Goal: Find specific page/section: Find specific page/section

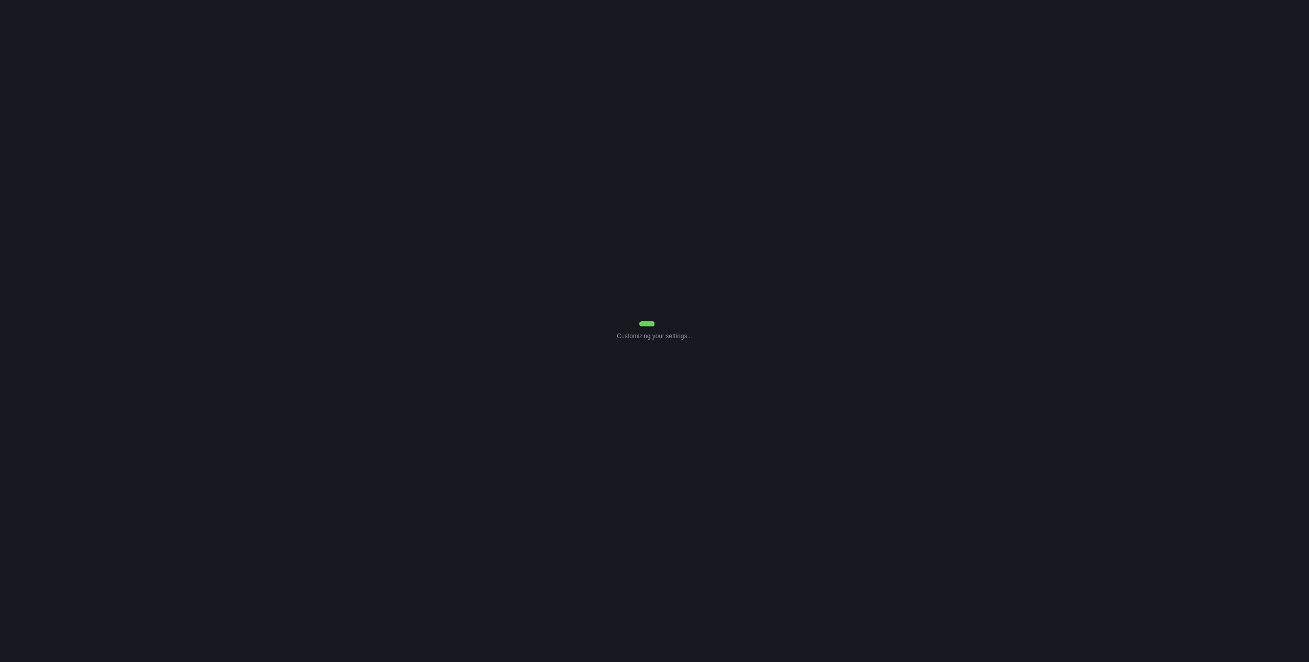
select select "Common Use"
select select "0"
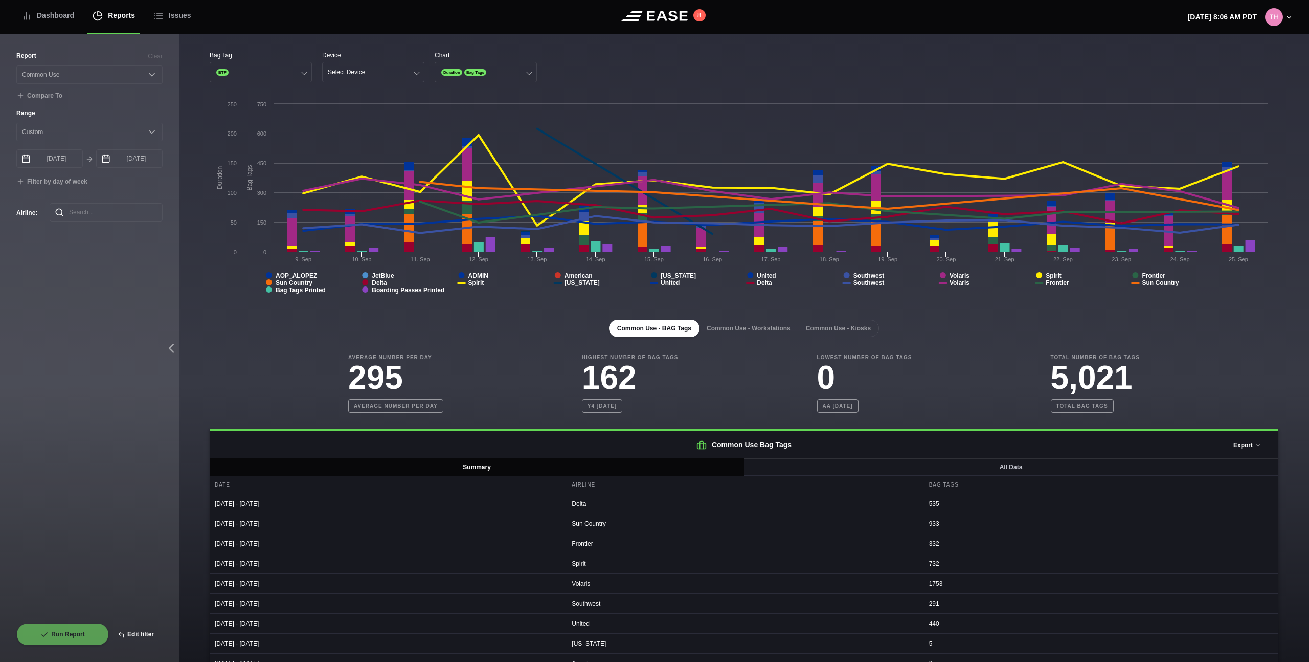
click at [994, 69] on div "Bag Tag BTP Device Select Device Chart Duration Bag Tags" at bounding box center [744, 67] width 1069 height 32
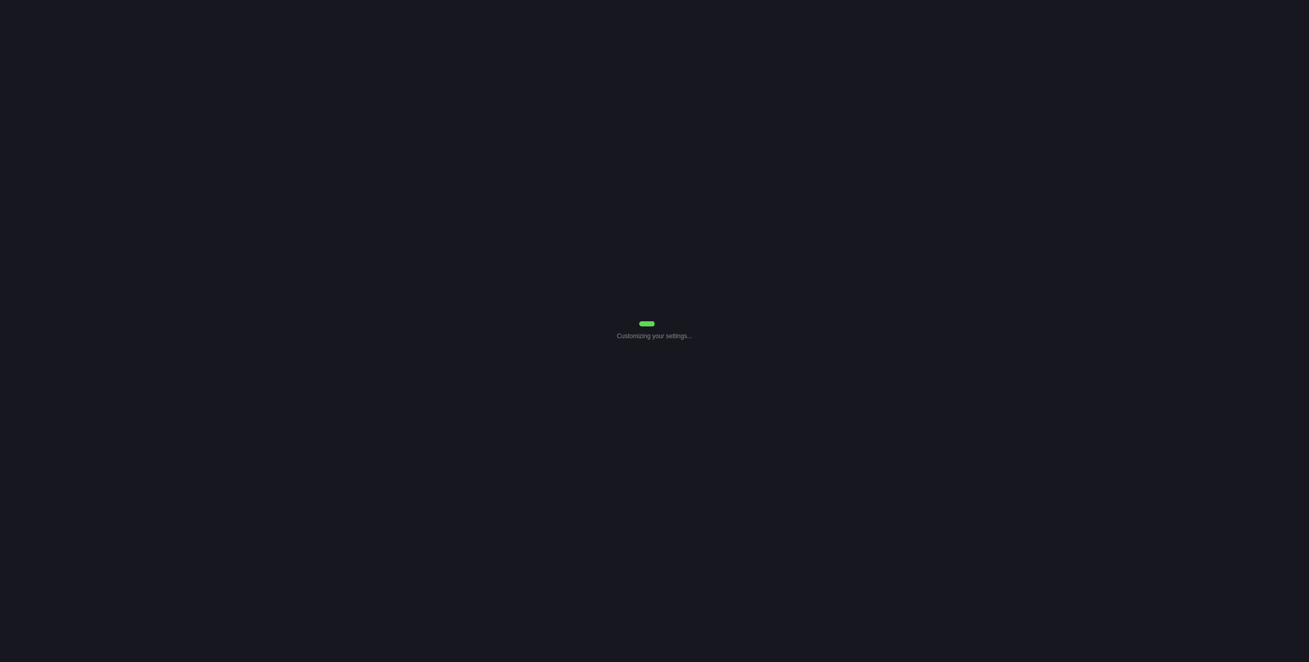
select select "Common Use"
select select "0"
